Goal: Task Accomplishment & Management: Use online tool/utility

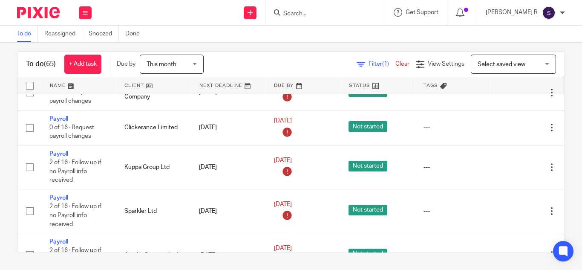
scroll to position [3277, 0]
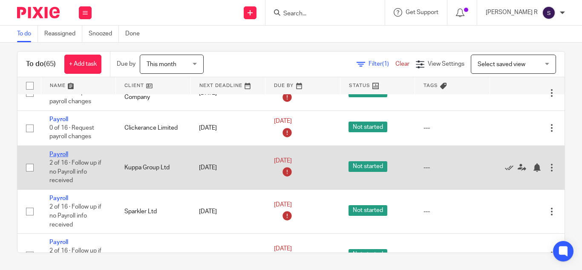
click at [60, 155] on link "Payroll" at bounding box center [58, 154] width 19 height 6
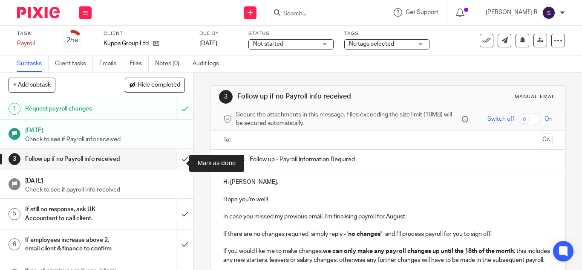
click at [174, 161] on input "submit" at bounding box center [96, 158] width 193 height 21
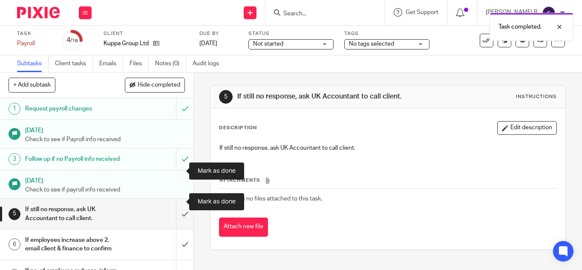
scroll to position [59, 0]
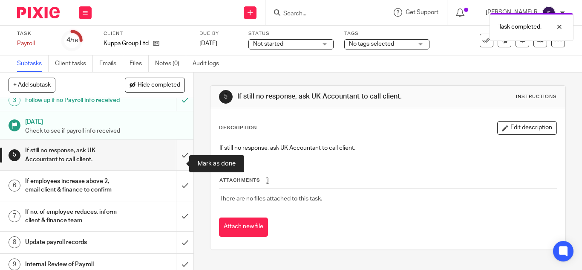
click at [175, 162] on input "submit" at bounding box center [96, 155] width 193 height 30
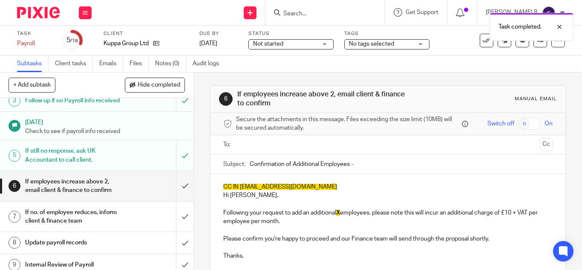
scroll to position [62, 0]
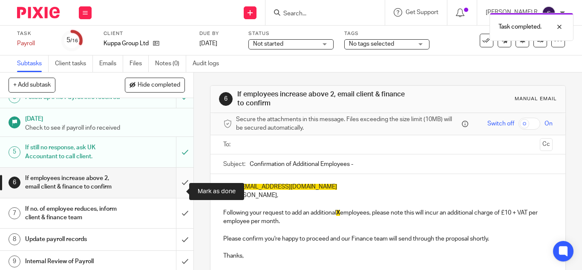
click at [178, 190] on input "submit" at bounding box center [96, 182] width 193 height 30
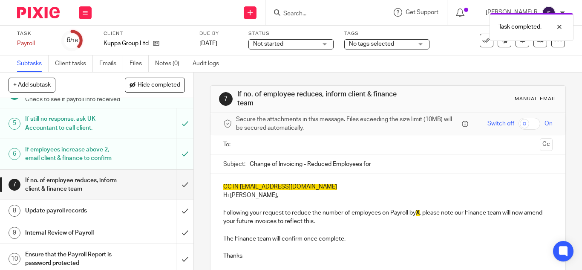
scroll to position [91, 0]
click at [175, 183] on input "submit" at bounding box center [96, 184] width 193 height 30
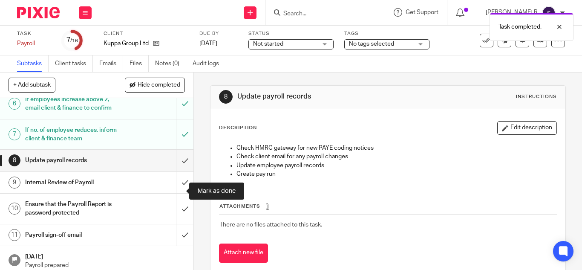
scroll to position [141, 0]
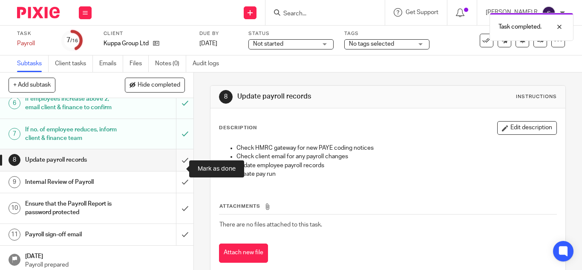
click at [174, 166] on input "submit" at bounding box center [96, 159] width 193 height 21
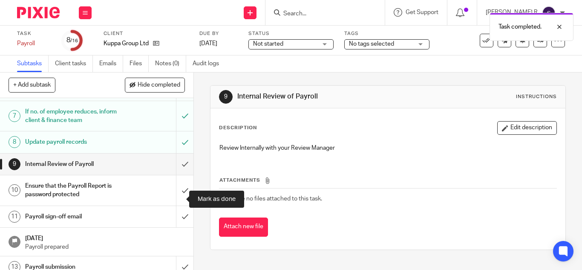
scroll to position [159, 0]
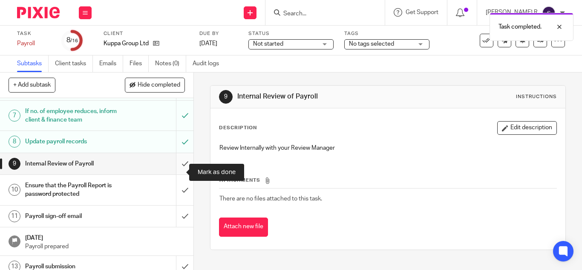
click at [176, 168] on input "submit" at bounding box center [96, 163] width 193 height 21
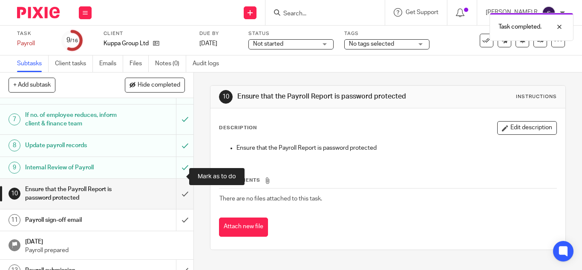
scroll to position [156, 0]
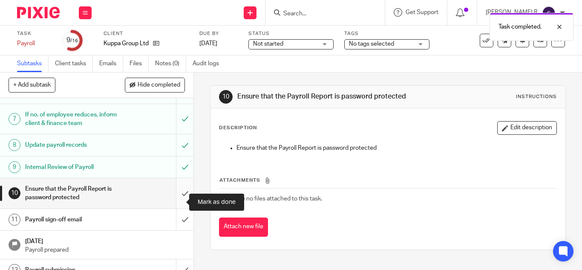
click at [176, 200] on input "submit" at bounding box center [96, 193] width 193 height 30
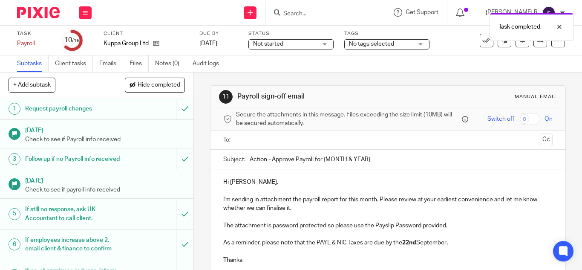
scroll to position [2, 0]
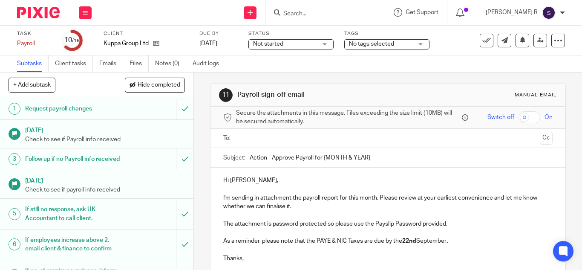
drag, startPoint x: 380, startPoint y: 157, endPoint x: 321, endPoint y: 158, distance: 58.4
click at [321, 158] on input "Action - Approve Payroll for {MONTH & YEAR}" at bounding box center [401, 157] width 303 height 19
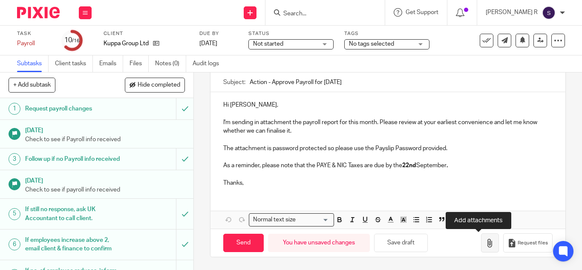
type input "Action - Approve Payroll for [DATE]"
click at [485, 244] on icon "button" at bounding box center [489, 242] width 9 height 9
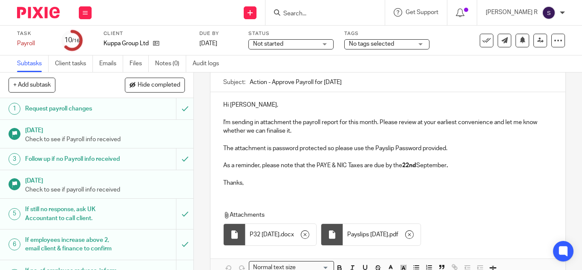
scroll to position [0, 0]
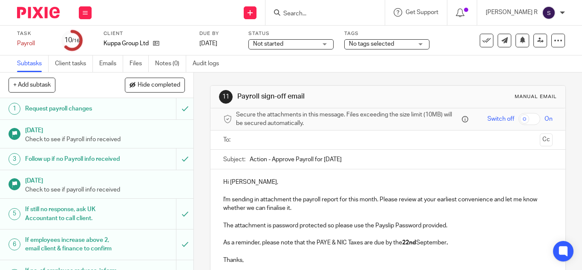
click at [272, 135] on input "text" at bounding box center [387, 140] width 297 height 10
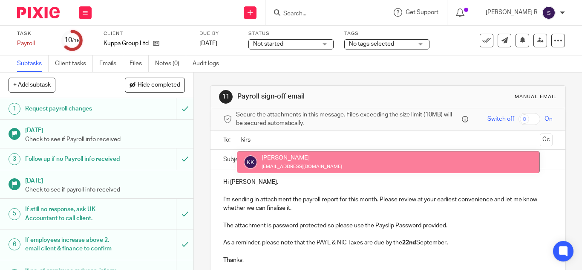
type input "kirs"
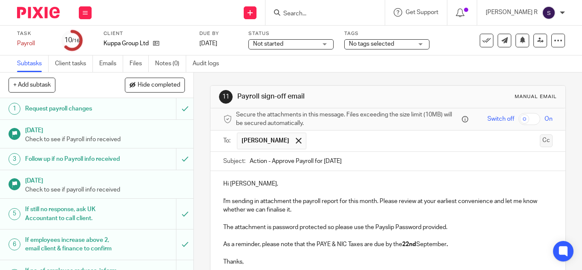
click at [540, 140] on button "Cc" at bounding box center [546, 140] width 13 height 13
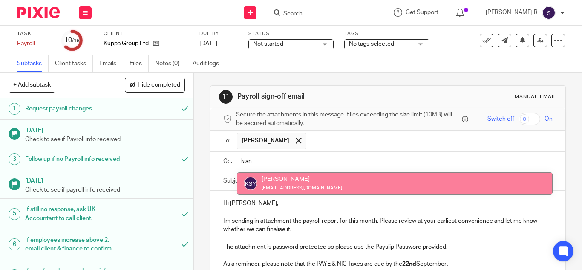
type input "kian"
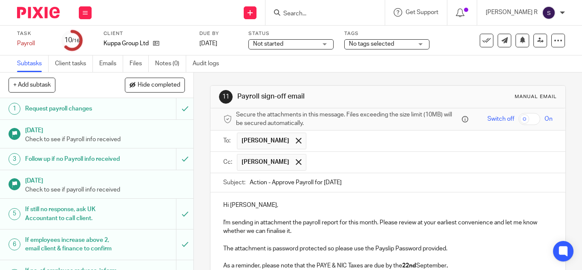
click at [335, 161] on input "text" at bounding box center [429, 162] width 238 height 17
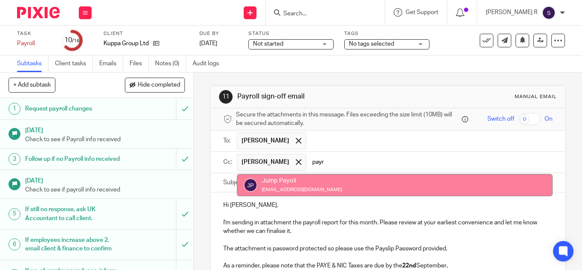
type input "payr"
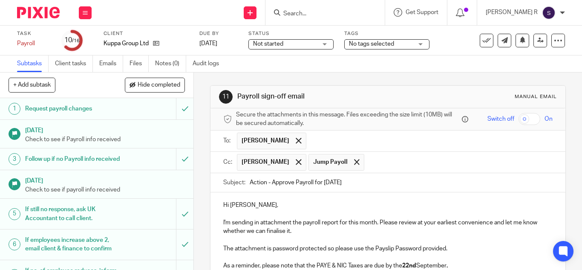
click at [320, 200] on div "Hi Kirsty, I'm sending in attachment the payroll report for this month. Please …" at bounding box center [387, 242] width 355 height 101
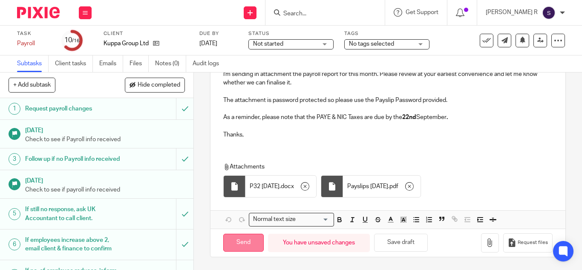
click at [248, 246] on input "Send" at bounding box center [243, 242] width 40 height 18
type input "Sent"
